Goal: Task Accomplishment & Management: Complete application form

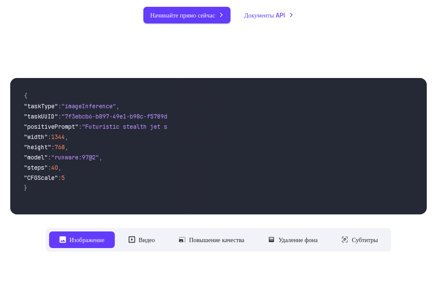
scroll to position [171, 0]
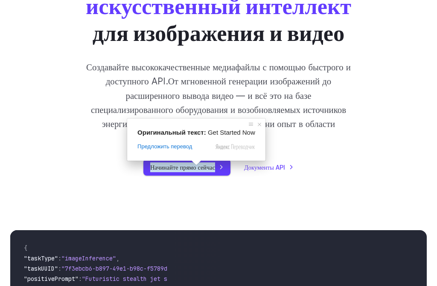
click at [198, 165] on span at bounding box center [196, 162] width 11 height 5
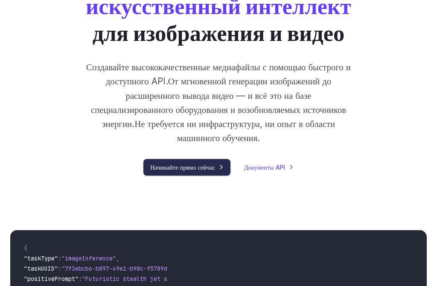
click at [183, 172] on link "Начинайте прямо сейчас" at bounding box center [186, 167] width 87 height 17
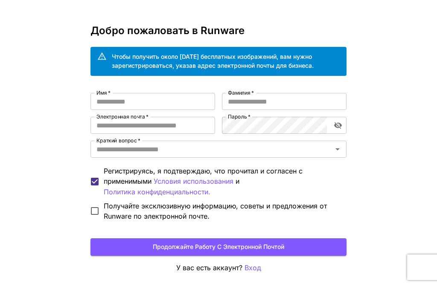
scroll to position [43, 0]
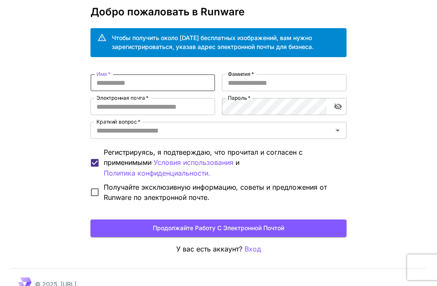
click at [105, 82] on input "Имя   *" at bounding box center [152, 82] width 125 height 17
click at [249, 81] on input "Фамилия   *" at bounding box center [284, 82] width 125 height 17
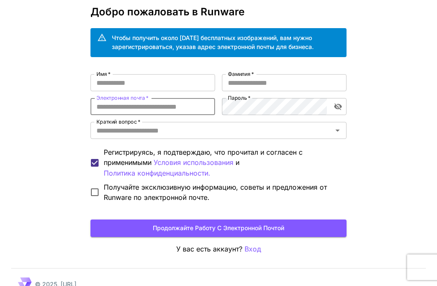
click at [110, 104] on input "Электронная почта   *" at bounding box center [152, 106] width 125 height 17
type input "**********"
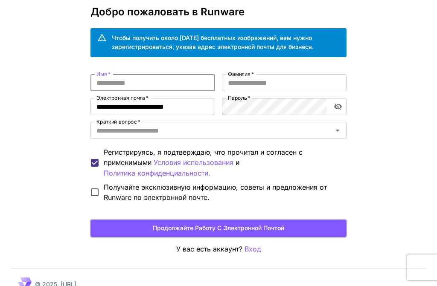
click at [103, 83] on input "Имя   *" at bounding box center [152, 82] width 125 height 17
click at [337, 130] on icon "Открыть" at bounding box center [337, 131] width 4 height 2
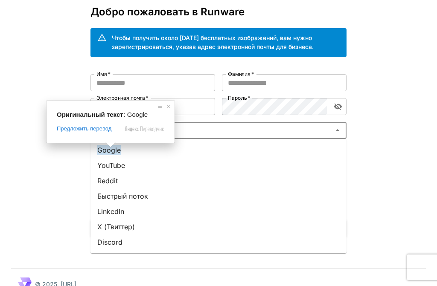
click at [110, 151] on ya-tr-span "Google" at bounding box center [108, 150] width 23 height 10
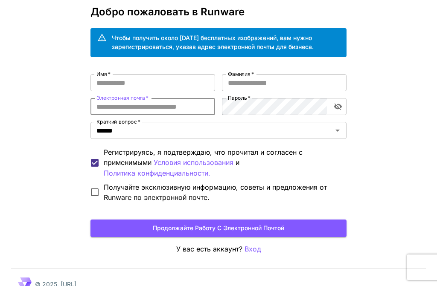
click at [138, 105] on input "Электронная почта   *" at bounding box center [152, 106] width 125 height 17
type input "**********"
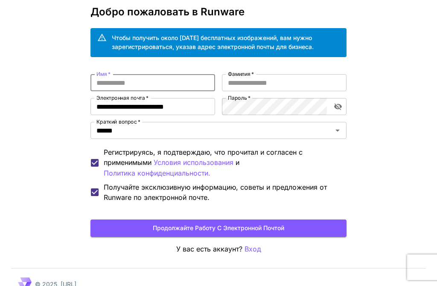
click at [100, 83] on input "Имя   *" at bounding box center [152, 82] width 125 height 17
